Goal: Navigation & Orientation: Find specific page/section

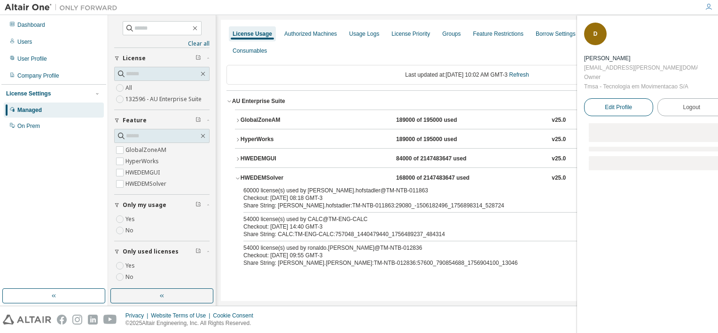
scroll to position [50, 0]
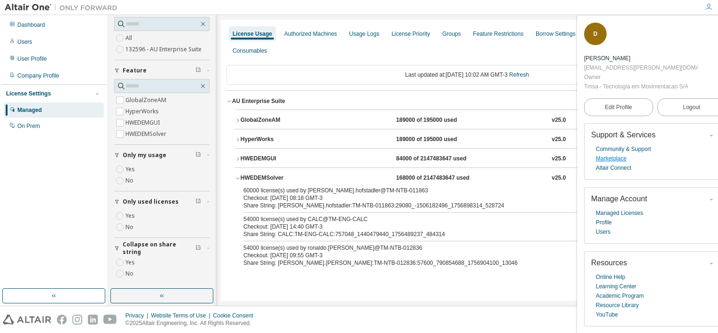
click at [623, 158] on link "Marketplace" at bounding box center [611, 158] width 31 height 9
click at [30, 25] on div "Dashboard" at bounding box center [31, 25] width 28 height 8
